Goal: Task Accomplishment & Management: Manage account settings

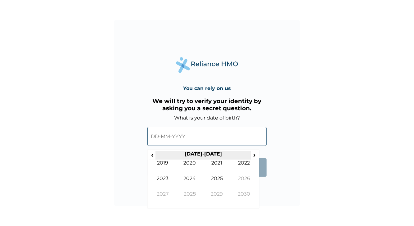
click at [156, 152] on th "[DATE]-[DATE]" at bounding box center [202, 155] width 95 height 9
click at [152, 153] on span "‹" at bounding box center [152, 155] width 7 height 8
click at [216, 162] on td "1991" at bounding box center [216, 168] width 27 height 16
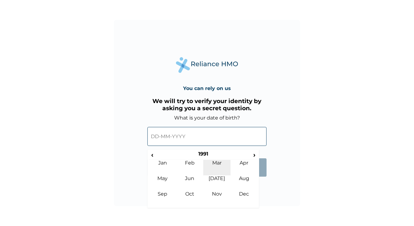
click at [217, 165] on td "Mar" at bounding box center [216, 168] width 27 height 16
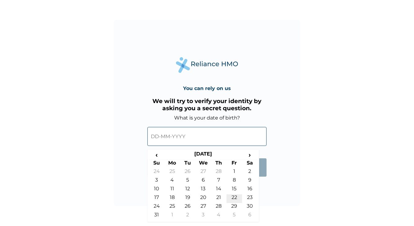
click at [235, 197] on td "22" at bounding box center [234, 198] width 16 height 9
type input "22-03-1991"
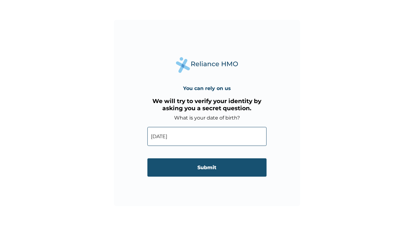
click at [222, 169] on input "Submit" at bounding box center [206, 167] width 119 height 18
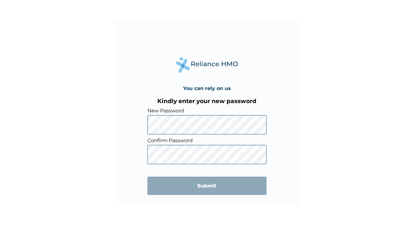
click at [121, 132] on div "You can rely on us Kindly enter your new password New Password Confirm Password…" at bounding box center [207, 113] width 186 height 186
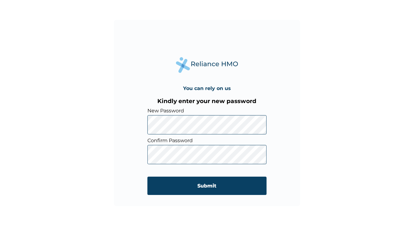
click at [116, 149] on div "You can rely on us Kindly enter your new password New Password Confirm Password…" at bounding box center [207, 113] width 186 height 186
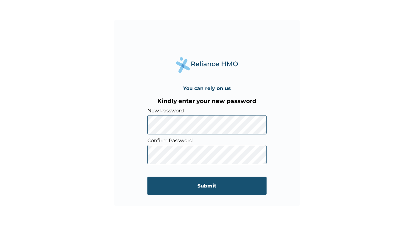
click at [174, 183] on input "Submit" at bounding box center [206, 186] width 119 height 18
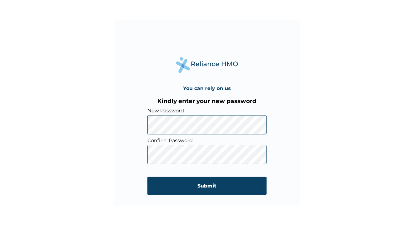
click at [329, 98] on div "You can rely on us Kindly enter your new password New Password Confirm Password…" at bounding box center [207, 113] width 414 height 226
click at [111, 178] on div "You can rely on us Kindly enter your new password New Password Confirm Password…" at bounding box center [207, 113] width 414 height 226
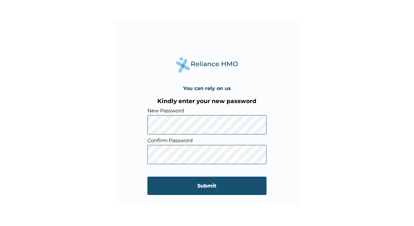
click at [163, 189] on input "Submit" at bounding box center [206, 186] width 119 height 18
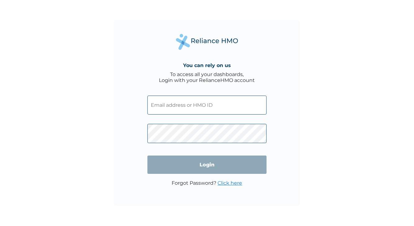
click at [193, 109] on input "text" at bounding box center [206, 105] width 119 height 19
type input "[EMAIL_ADDRESS][DOMAIN_NAME]"
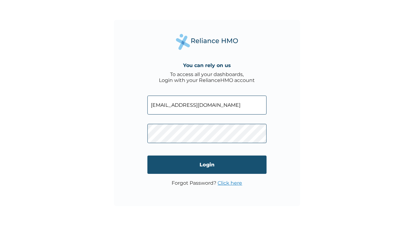
click at [194, 162] on input "Login" at bounding box center [206, 164] width 119 height 18
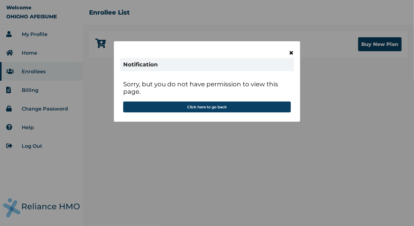
click at [292, 56] on span "×" at bounding box center [290, 52] width 5 height 11
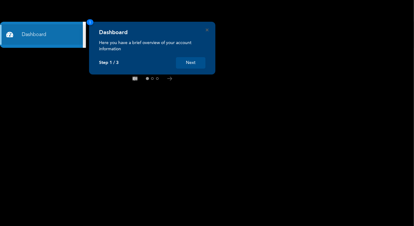
click at [196, 67] on button "Next" at bounding box center [190, 62] width 29 height 11
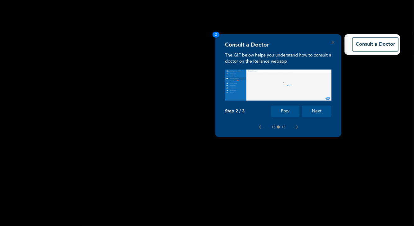
click at [315, 111] on button "Next" at bounding box center [316, 110] width 29 height 11
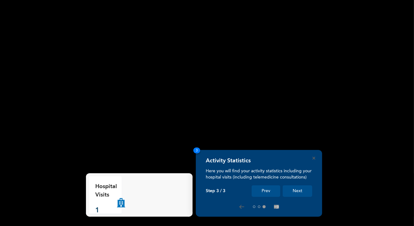
click at [299, 190] on button "Next" at bounding box center [297, 190] width 29 height 11
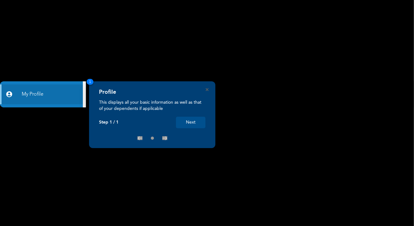
click at [200, 121] on button "Next" at bounding box center [190, 122] width 29 height 11
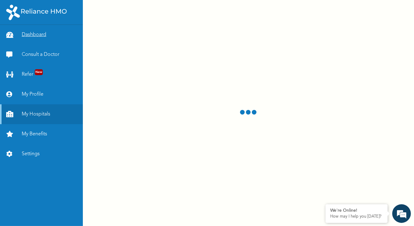
click at [56, 33] on link "Dashboard" at bounding box center [41, 35] width 83 height 20
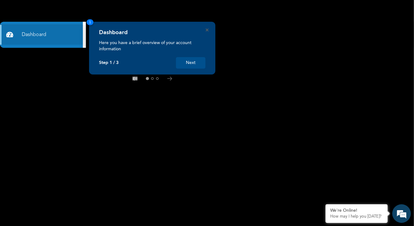
click at [186, 65] on button "Next" at bounding box center [190, 62] width 29 height 11
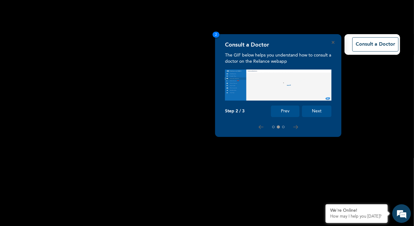
click at [334, 45] on div "Consult a Doctor The GIF below helps you understand how to consult a doctor on …" at bounding box center [278, 85] width 126 height 103
click at [332, 44] on div "Consult a Doctor The GIF below helps you understand how to consult a doctor on …" at bounding box center [278, 85] width 126 height 103
click at [332, 43] on icon "Close" at bounding box center [333, 42] width 3 height 3
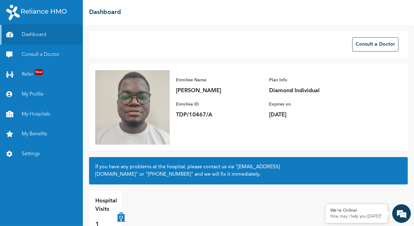
click at [105, 204] on p "Hospital Visits" at bounding box center [106, 205] width 22 height 17
click at [122, 215] on icon at bounding box center [121, 209] width 8 height 25
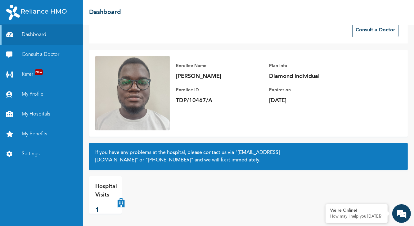
click at [35, 96] on link "My Profile" at bounding box center [41, 94] width 83 height 20
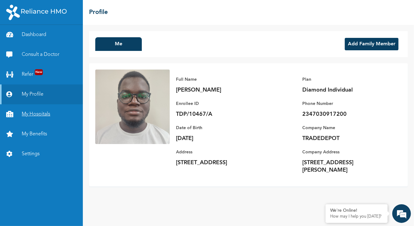
click at [34, 110] on link "My Hospitals" at bounding box center [41, 114] width 83 height 20
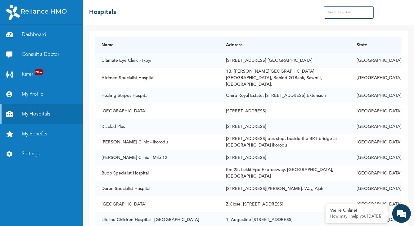
click at [56, 133] on link "My Benefits" at bounding box center [41, 134] width 83 height 20
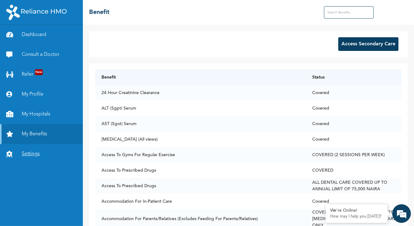
click at [49, 150] on link "Settings" at bounding box center [41, 154] width 83 height 20
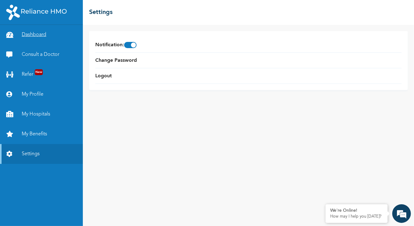
click at [47, 31] on link "Dashboard" at bounding box center [41, 35] width 83 height 20
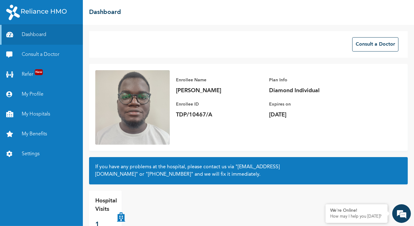
click at [120, 218] on icon at bounding box center [121, 209] width 8 height 25
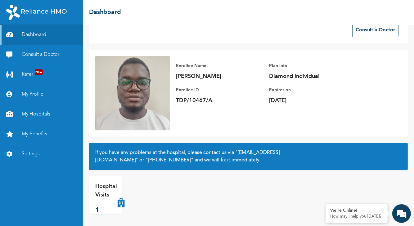
click at [103, 199] on p "Hospital Visits" at bounding box center [106, 190] width 22 height 17
click at [122, 202] on icon at bounding box center [121, 194] width 8 height 25
click at [117, 204] on icon at bounding box center [121, 194] width 8 height 25
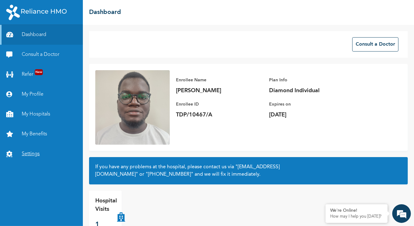
click at [28, 151] on link "Settings" at bounding box center [41, 154] width 83 height 20
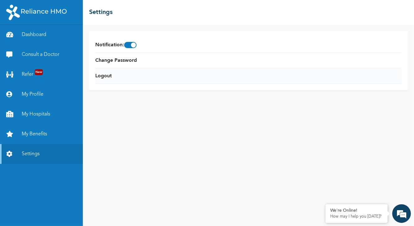
click at [99, 71] on li "Logout" at bounding box center [248, 76] width 306 height 16
